Goal: Feedback & Contribution: Submit feedback/report problem

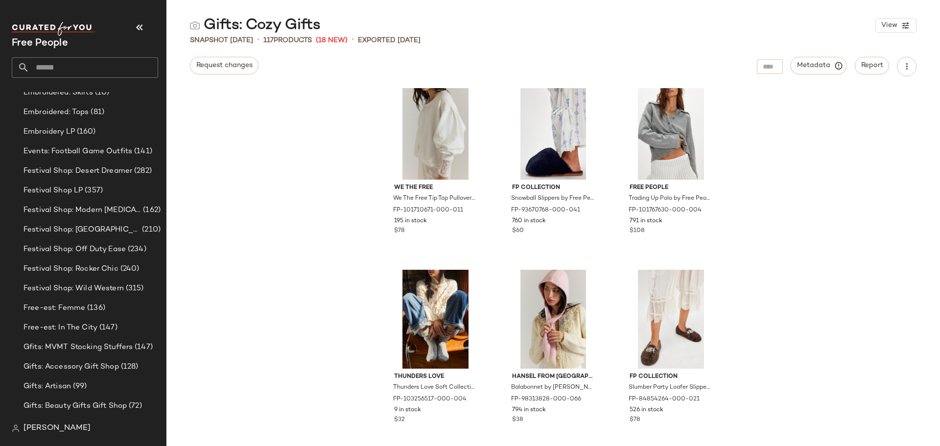
scroll to position [1477, 0]
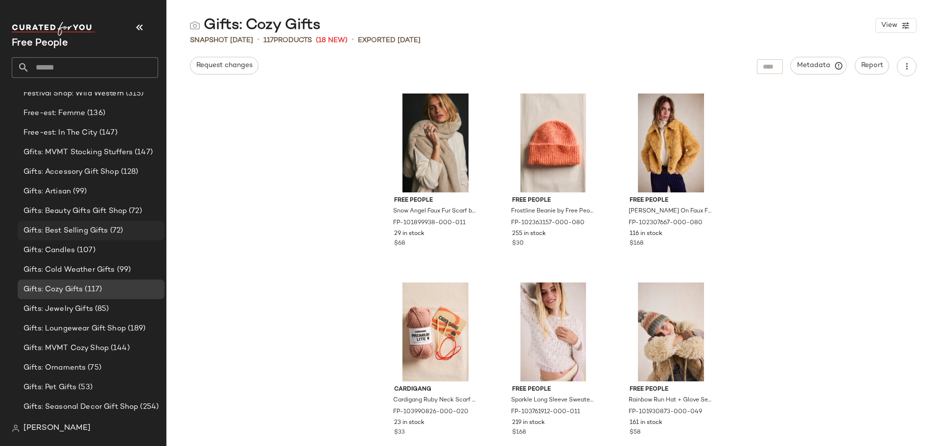
scroll to position [1722, 0]
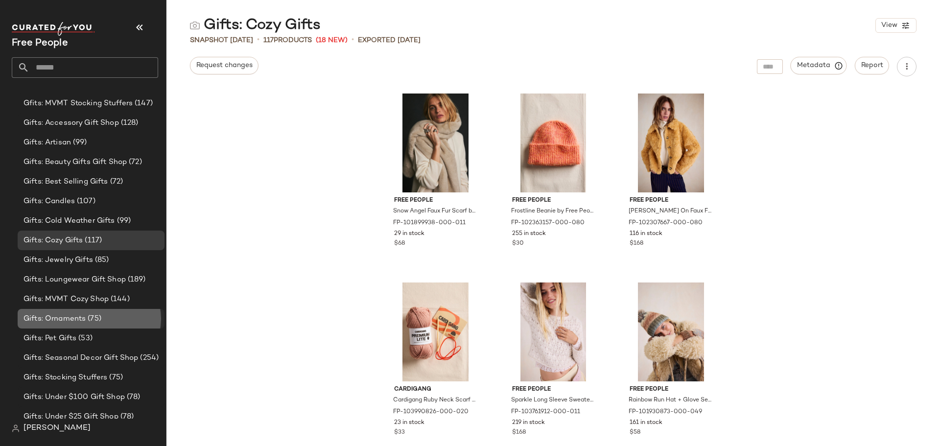
click at [104, 316] on div "Gifts: Ornaments (75)" at bounding box center [91, 318] width 140 height 11
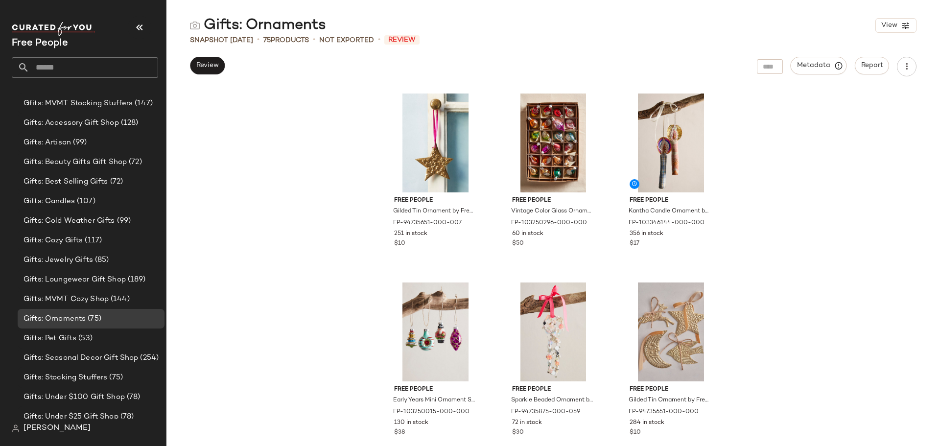
click at [285, 19] on div "Gifts: Ornaments" at bounding box center [258, 26] width 136 height 20
click at [258, 22] on div "Gifts: Ornaments" at bounding box center [258, 26] width 136 height 20
drag, startPoint x: 204, startPoint y: 25, endPoint x: 338, endPoint y: 29, distance: 134.2
click at [338, 29] on div "Gifts: Ornaments View" at bounding box center [552, 26] width 773 height 20
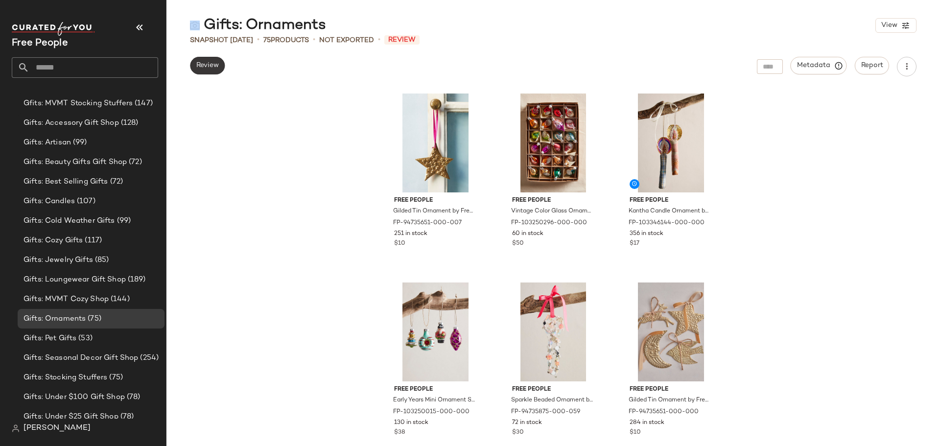
click at [218, 66] on span "Review" at bounding box center [207, 66] width 23 height 8
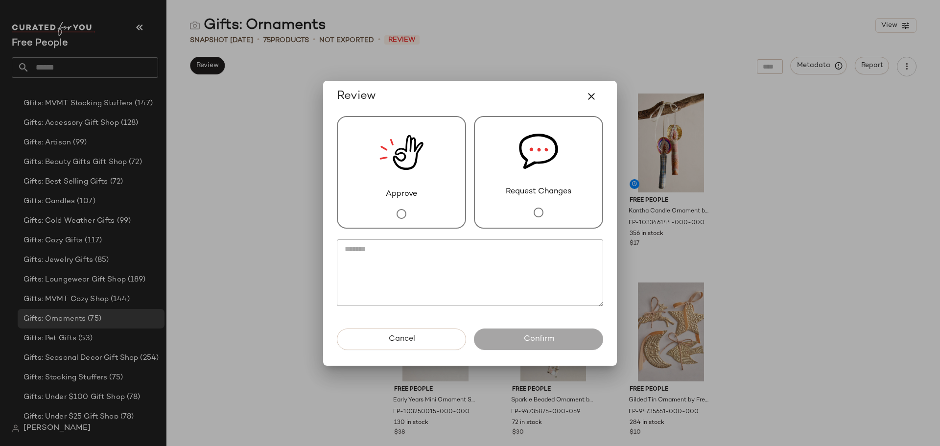
click at [570, 190] on span "Request Changes" at bounding box center [539, 192] width 66 height 12
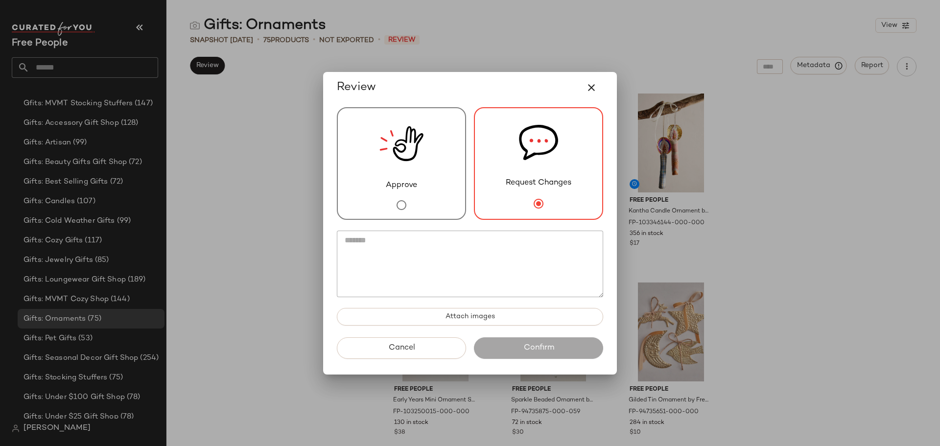
click at [536, 256] on textarea at bounding box center [470, 264] width 266 height 67
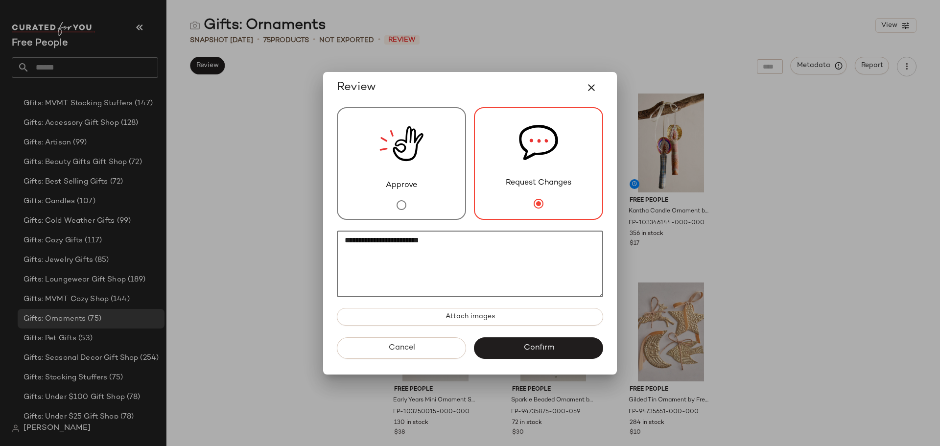
click at [364, 239] on textarea "**********" at bounding box center [470, 264] width 266 height 67
type textarea "**********"
click at [564, 351] on button "Confirm" at bounding box center [538, 348] width 129 height 22
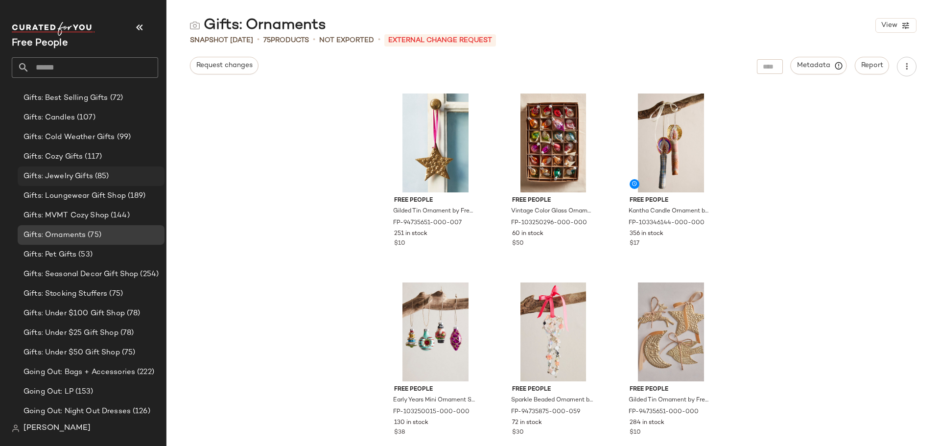
scroll to position [1869, 0]
